Goal: Transaction & Acquisition: Book appointment/travel/reservation

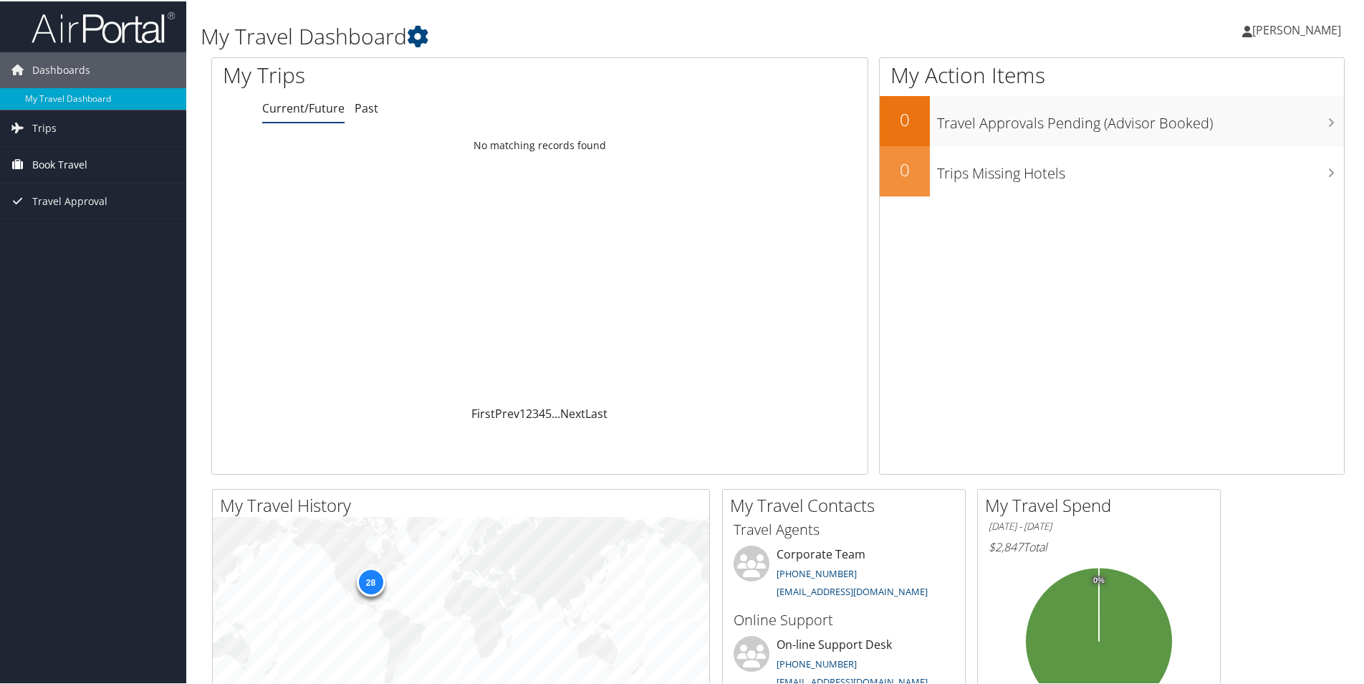
click at [61, 159] on span "Book Travel" at bounding box center [59, 163] width 55 height 36
click at [68, 232] on link "Book/Manage Online Trips" at bounding box center [93, 234] width 186 height 21
